Goal: Task Accomplishment & Management: Manage account settings

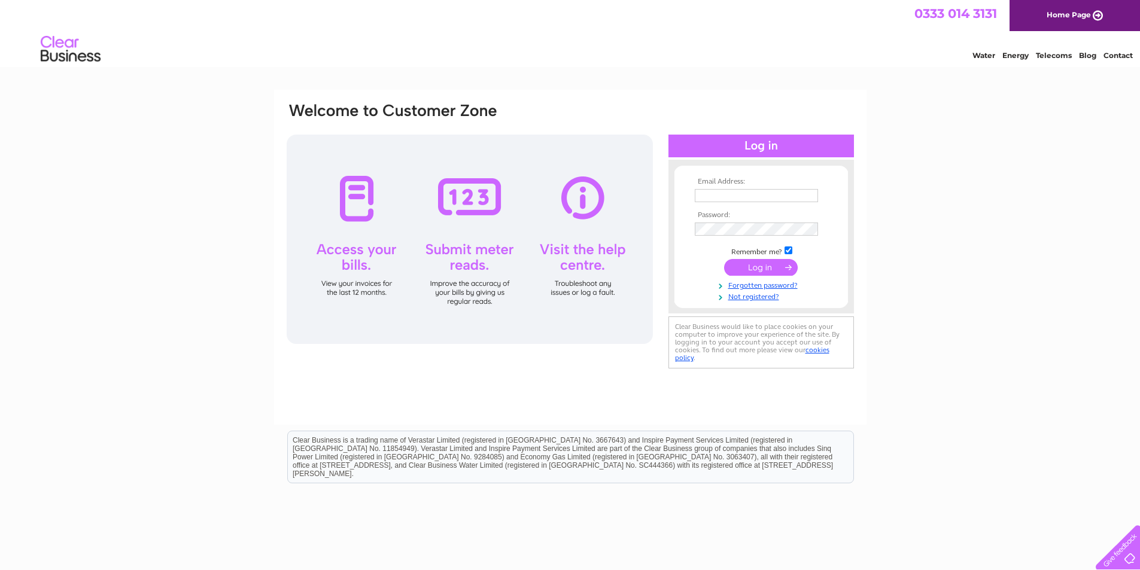
type input "andrew@lesturriff.com"
click at [750, 270] on input "submit" at bounding box center [761, 267] width 74 height 17
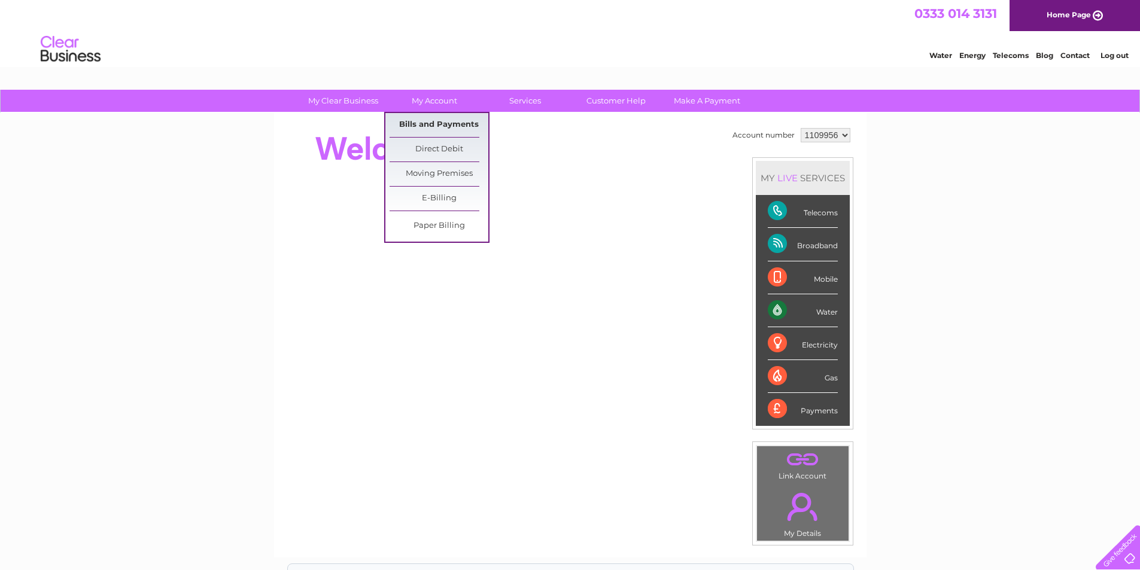
click at [430, 121] on link "Bills and Payments" at bounding box center [439, 125] width 99 height 24
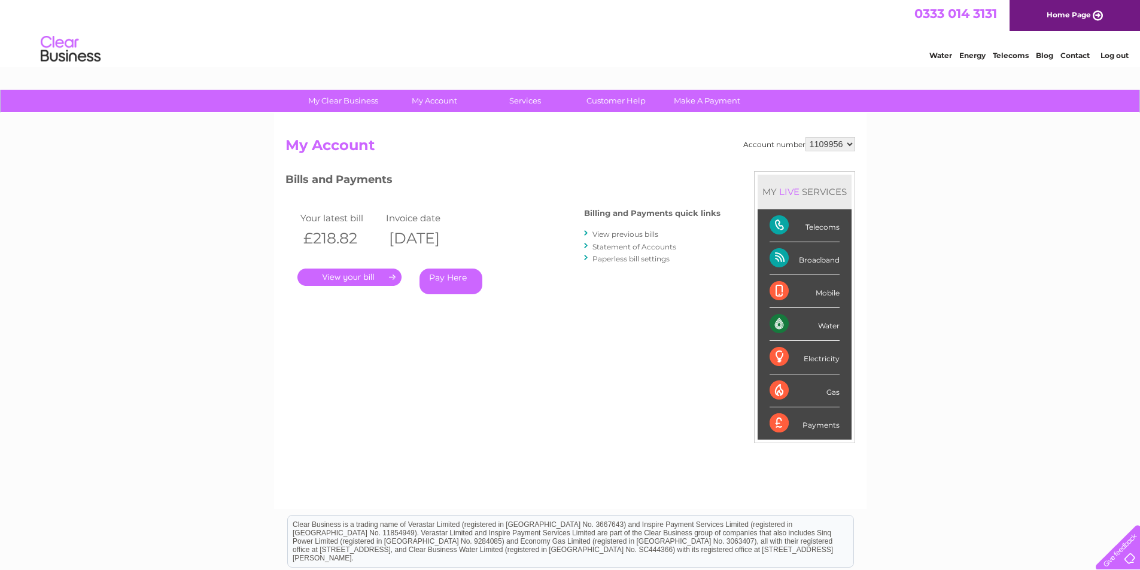
click at [374, 277] on link "." at bounding box center [349, 277] width 104 height 17
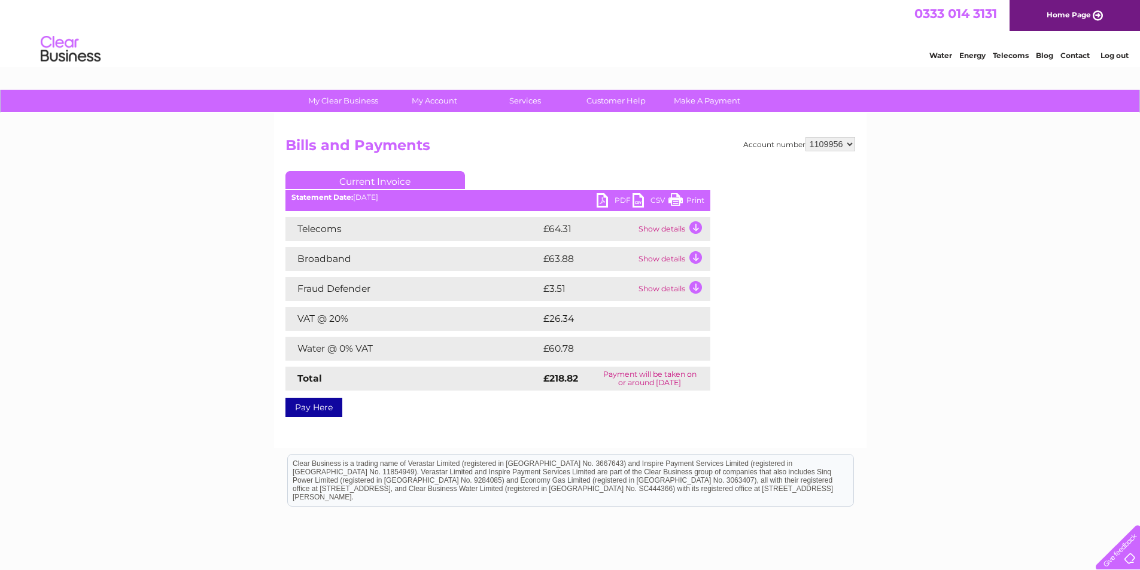
click at [597, 199] on link "PDF" at bounding box center [615, 201] width 36 height 17
